Goal: Task Accomplishment & Management: Complete application form

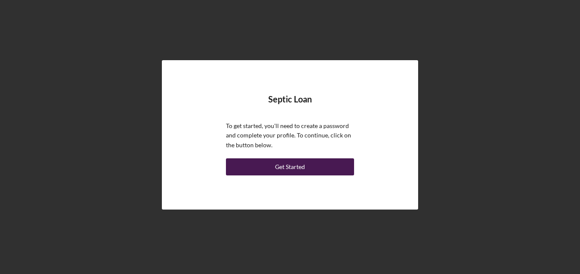
click at [298, 165] on div "Get Started" at bounding box center [290, 166] width 30 height 17
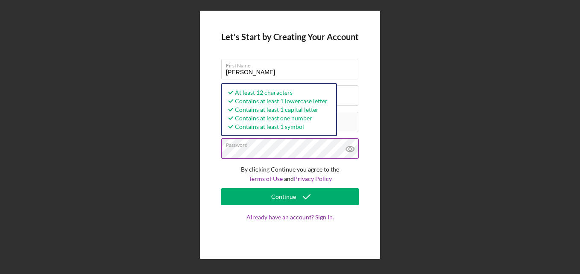
click at [339, 154] on icon at bounding box center [349, 148] width 21 height 21
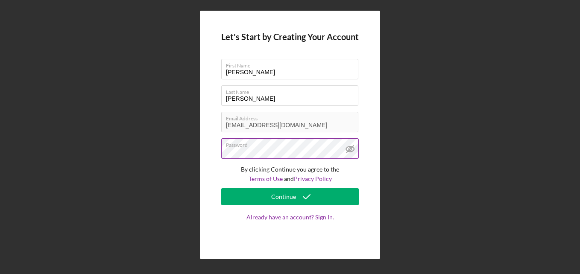
click at [293, 198] on div "Continue" at bounding box center [283, 196] width 25 height 17
